Goal: Information Seeking & Learning: Learn about a topic

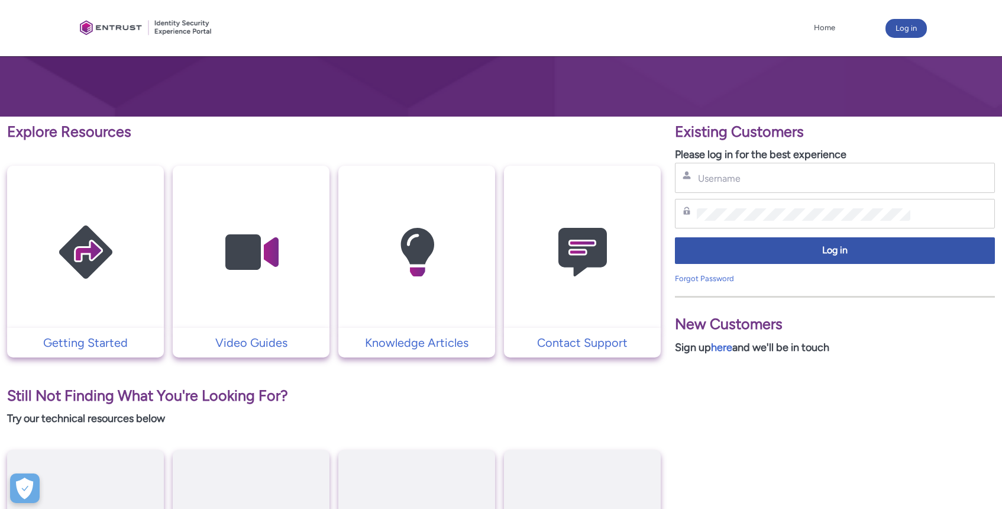
scroll to position [144, 0]
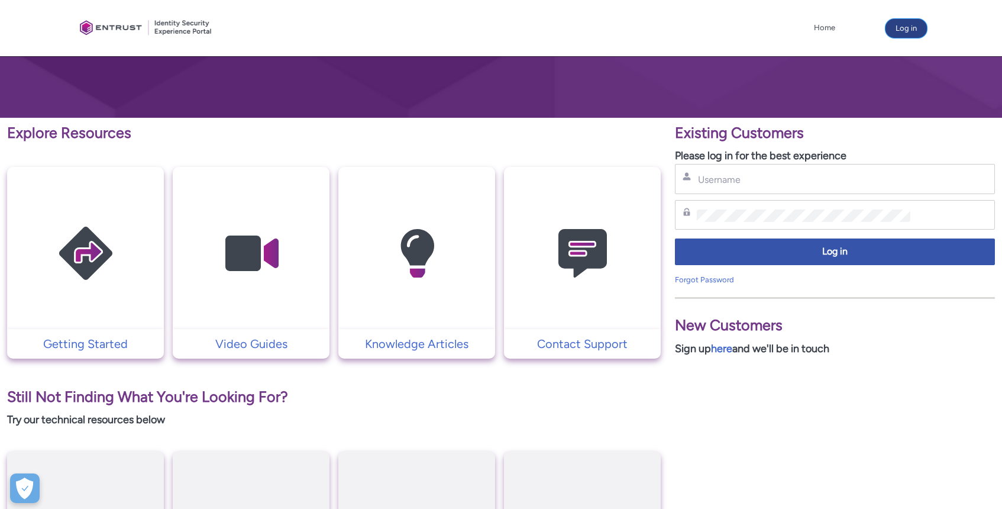
click at [905, 30] on button "Log in" at bounding box center [905, 28] width 41 height 19
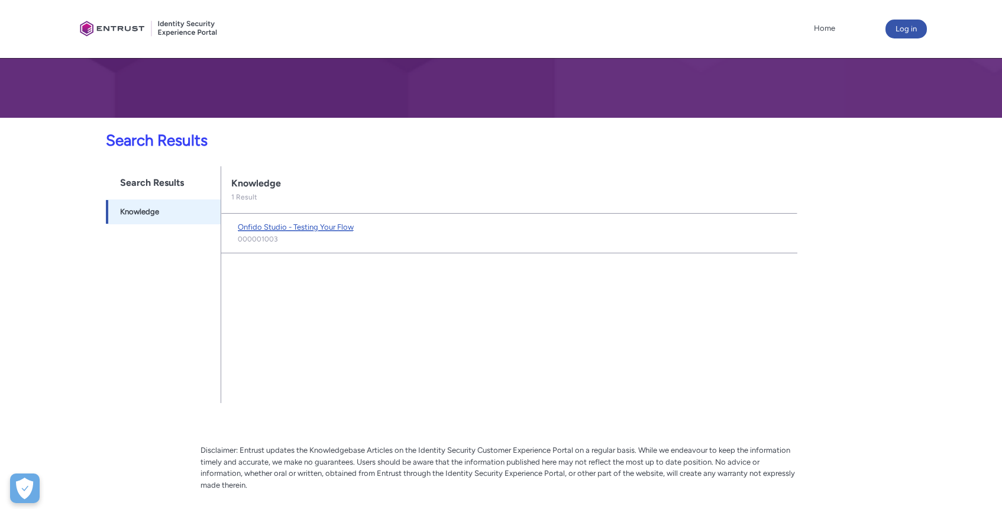
click at [315, 221] on link "Onfido Studio - Testing Your Flow" at bounding box center [296, 227] width 116 height 12
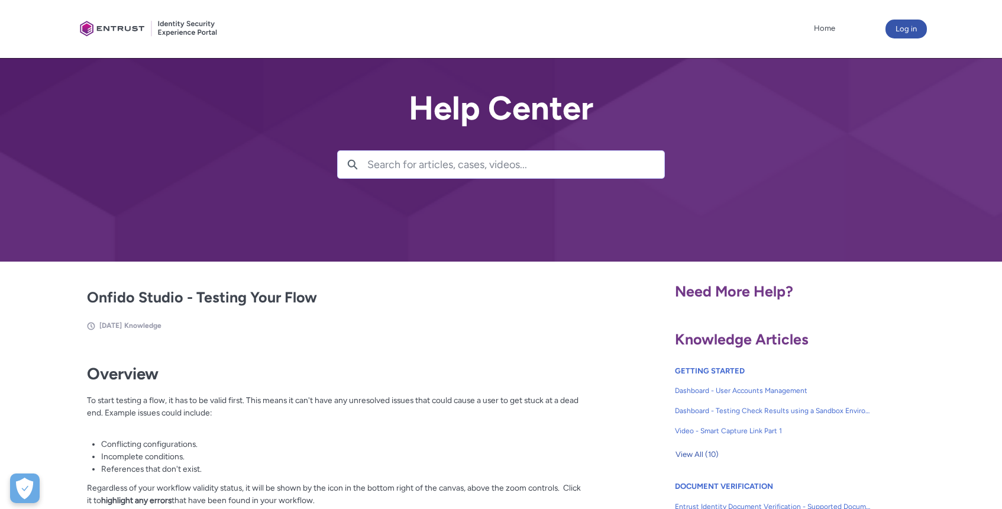
drag, startPoint x: 198, startPoint y: 307, endPoint x: 397, endPoint y: 1, distance: 365.5
click at [895, 26] on button "Log in" at bounding box center [905, 29] width 41 height 19
